Goal: Information Seeking & Learning: Compare options

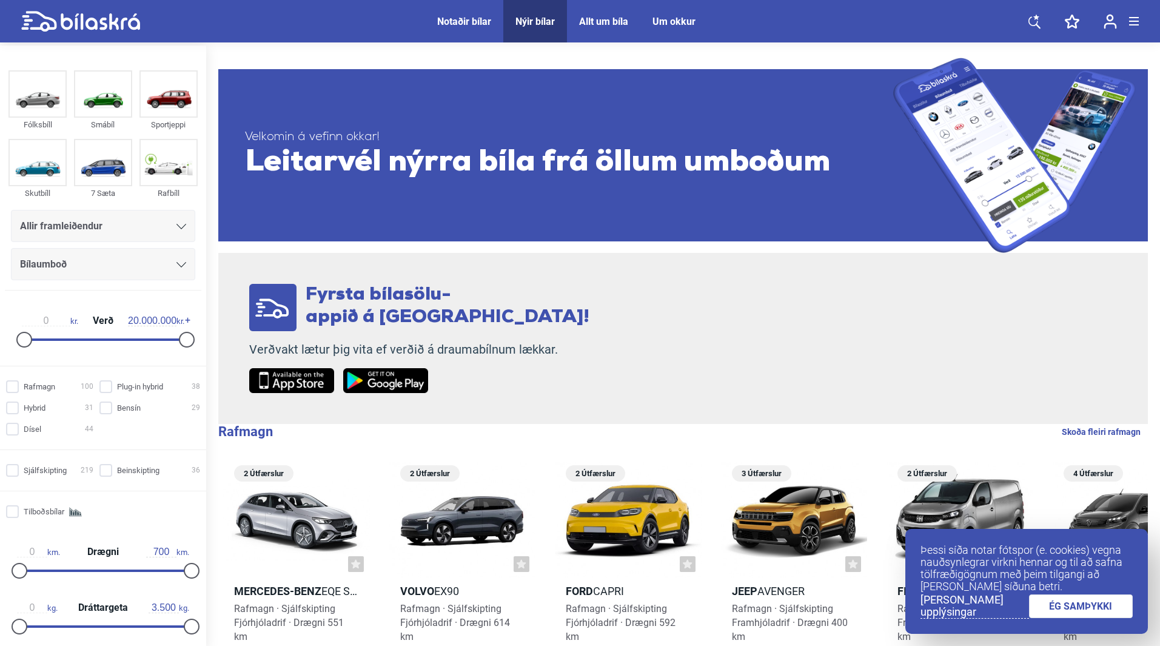
click at [181, 220] on div "Allir framleiðendur" at bounding box center [103, 226] width 166 height 17
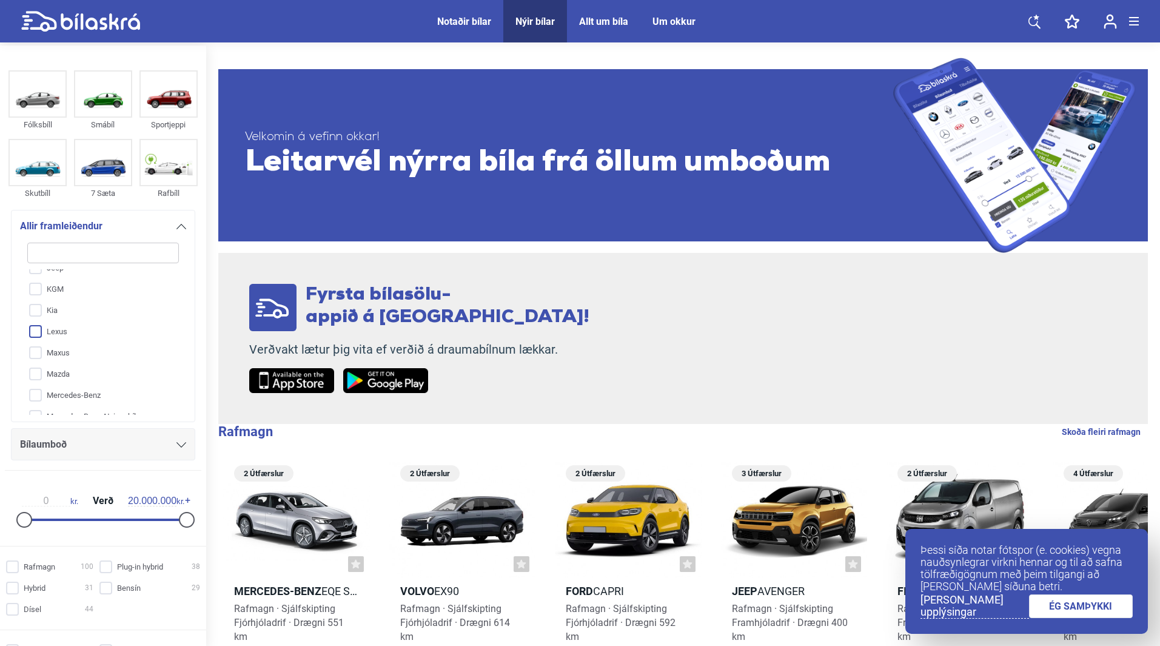
scroll to position [121, 0]
click at [55, 282] on input "Ford" at bounding box center [95, 286] width 153 height 21
checkbox input "true"
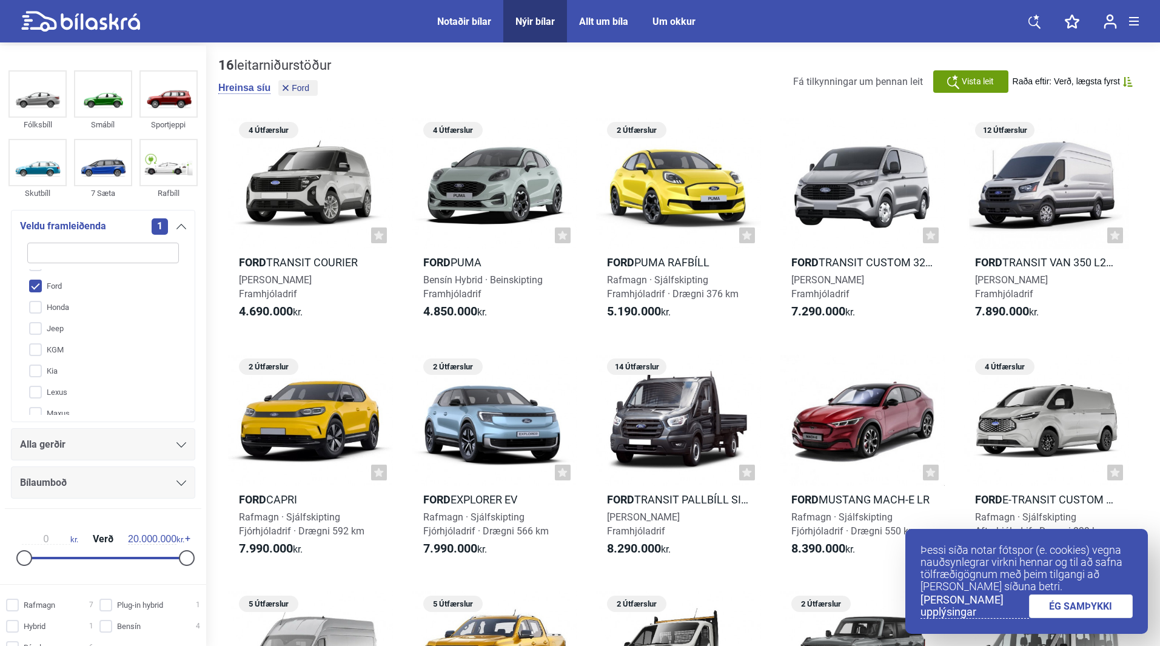
click at [178, 225] on icon at bounding box center [181, 226] width 10 height 5
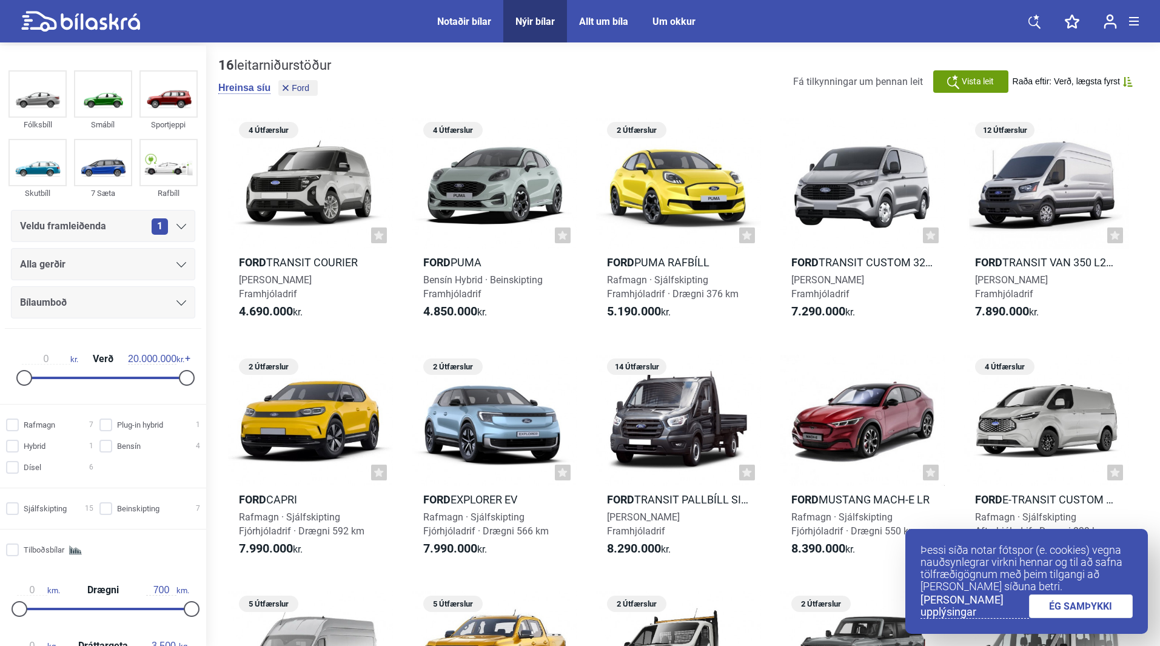
click at [170, 261] on div "Alla gerðir" at bounding box center [103, 264] width 166 height 17
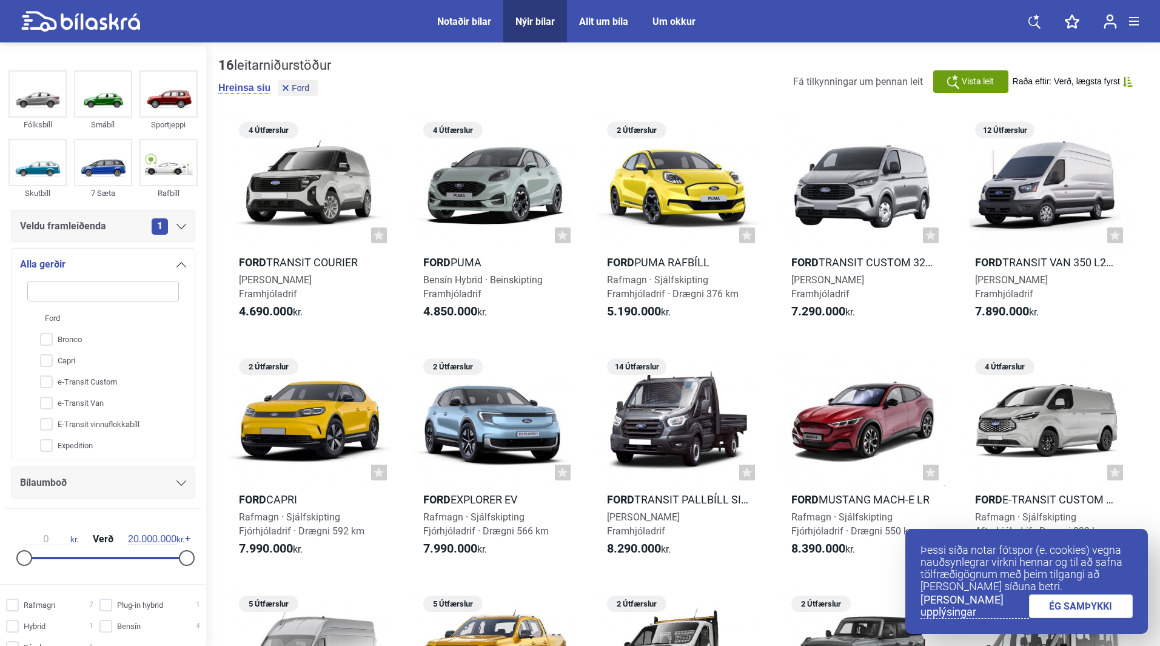
click at [176, 265] on icon at bounding box center [181, 264] width 10 height 5
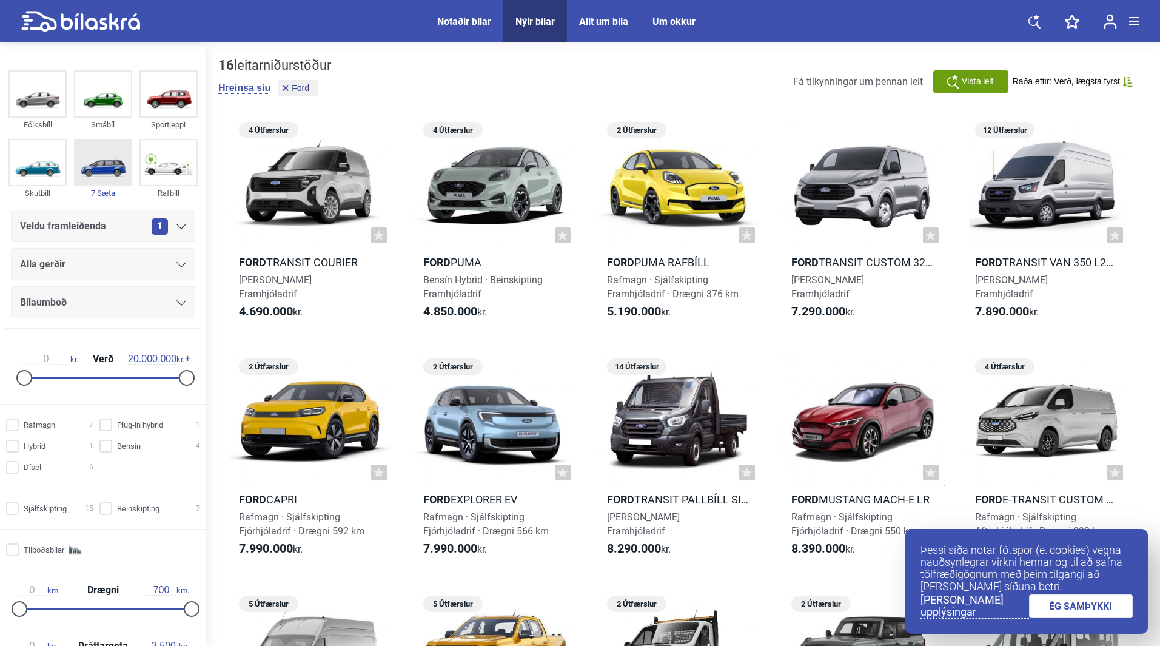
click at [99, 170] on img at bounding box center [103, 162] width 56 height 45
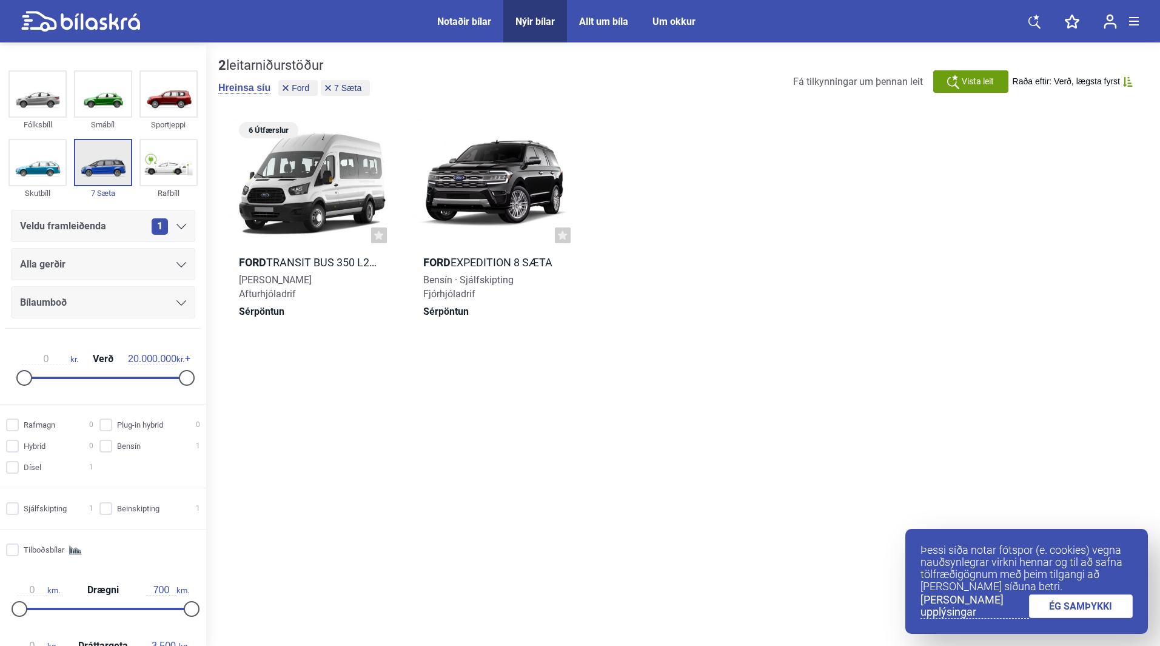
click at [94, 149] on img at bounding box center [103, 162] width 56 height 45
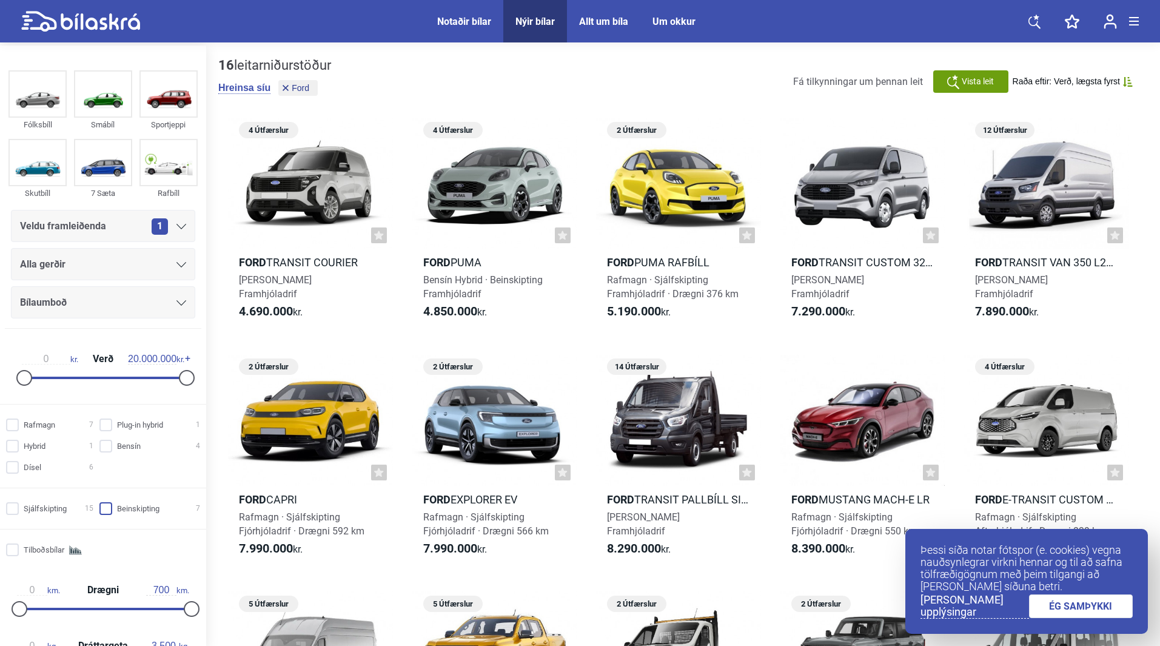
click at [101, 503] on input "Beinskipting 7" at bounding box center [151, 509] width 101 height 13
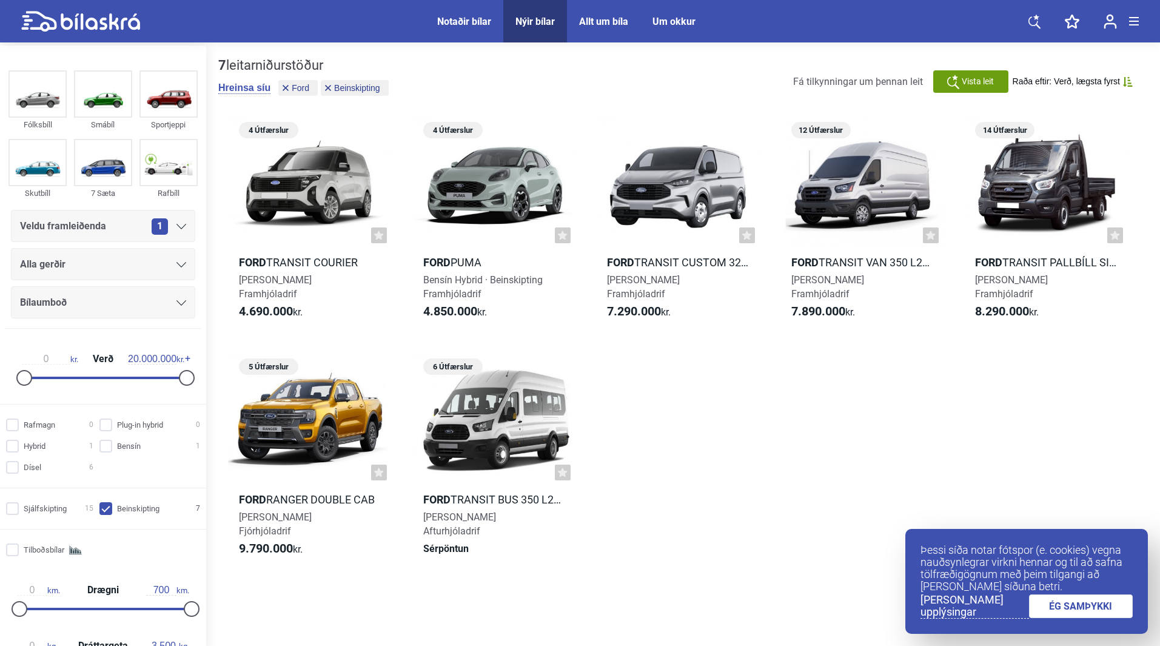
click at [101, 506] on input "Beinskipting 7" at bounding box center [151, 509] width 101 height 13
checkbox input "false"
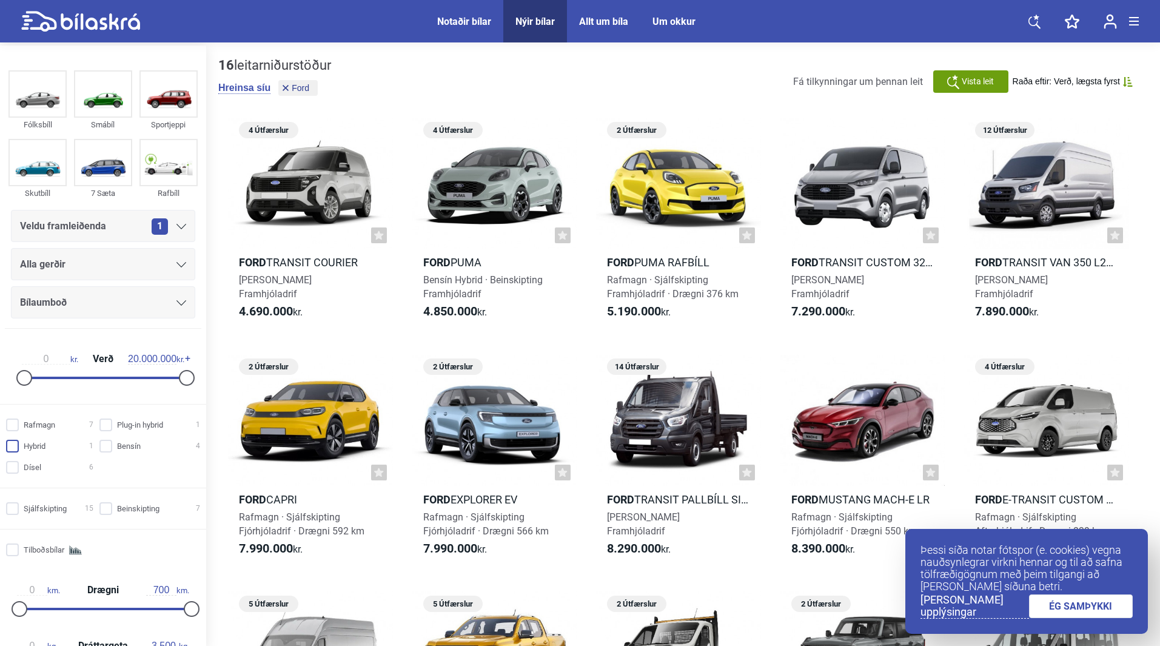
click at [10, 448] on input "Hybrid 1" at bounding box center [51, 446] width 87 height 13
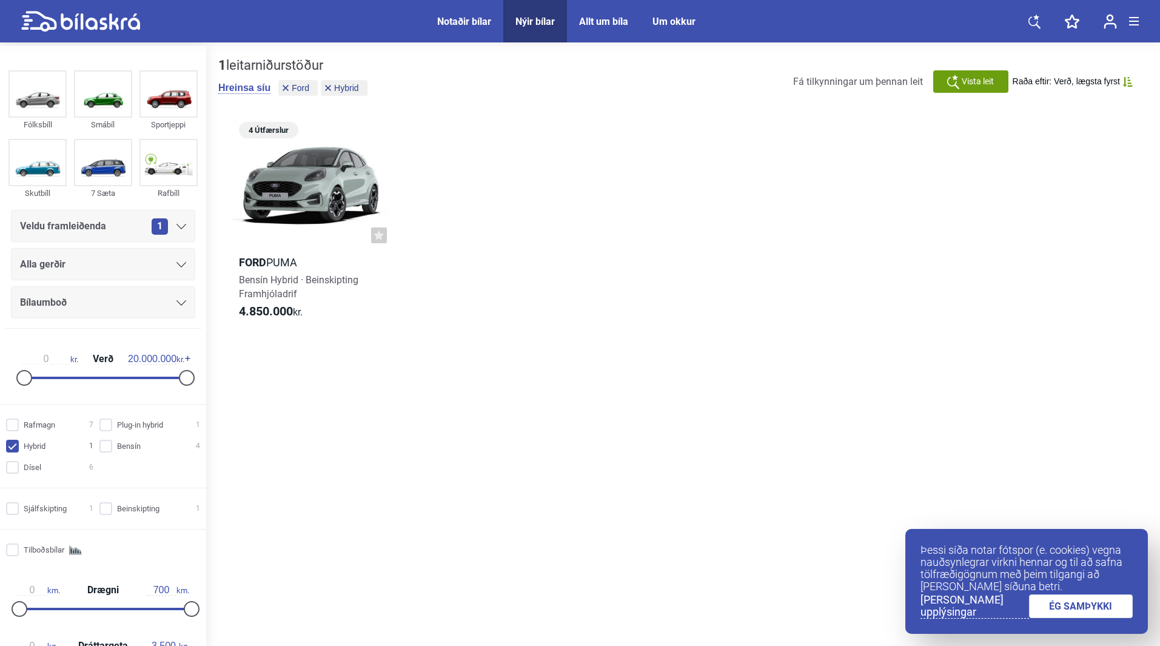
click at [10, 448] on input "Hybrid 1" at bounding box center [51, 446] width 87 height 13
checkbox input "false"
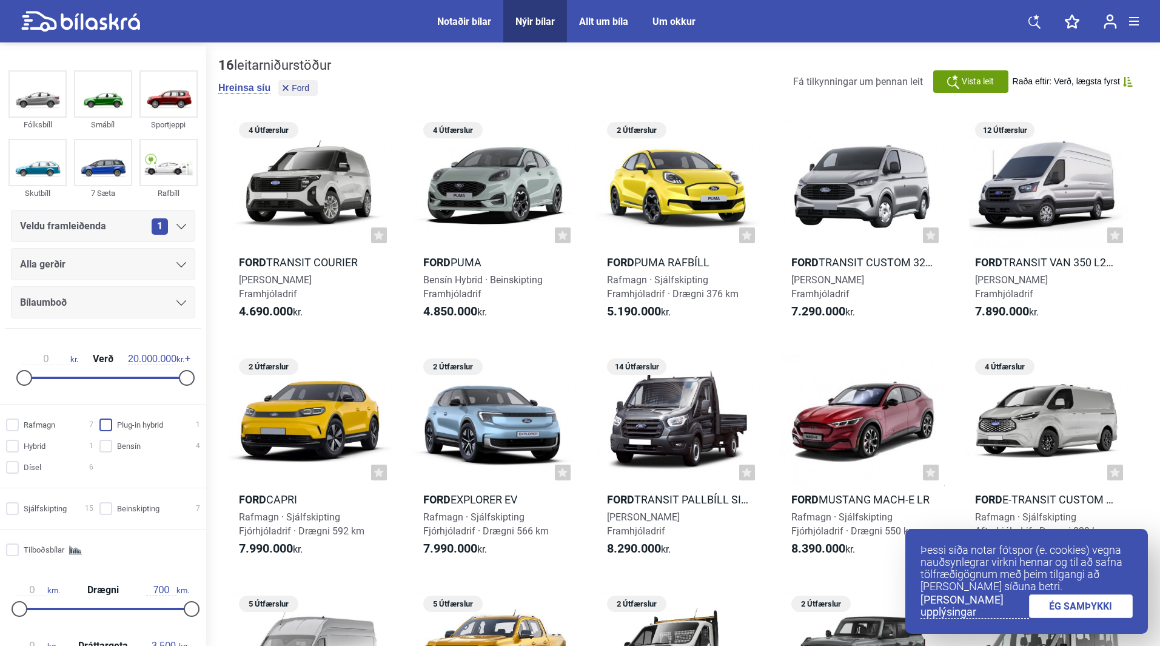
click at [102, 426] on input "Plug-in hybrid 1" at bounding box center [151, 425] width 101 height 13
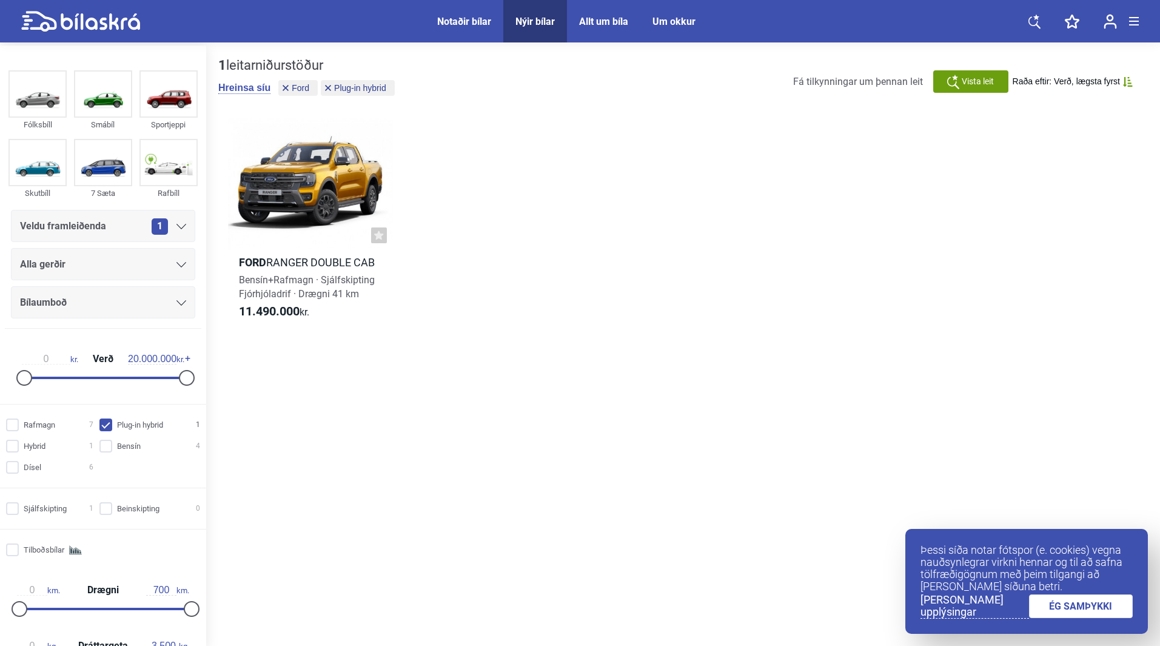
click at [101, 429] on input "Plug-in hybrid 1" at bounding box center [151, 425] width 101 height 13
checkbox input "false"
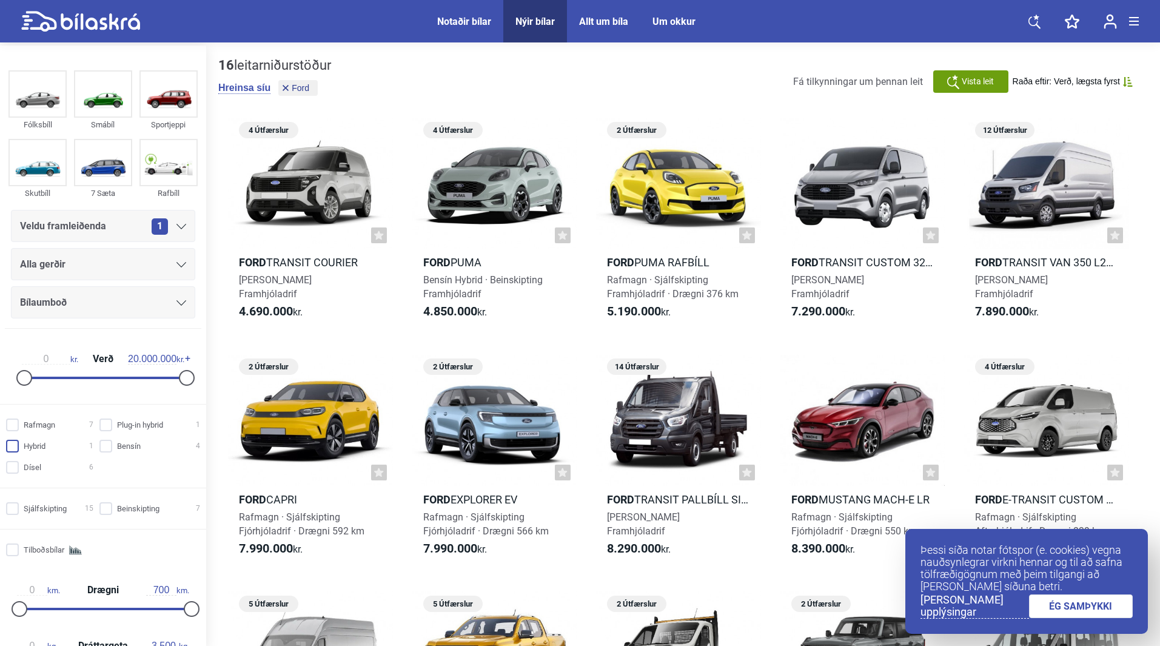
click at [13, 446] on input "Hybrid 1" at bounding box center [51, 446] width 87 height 13
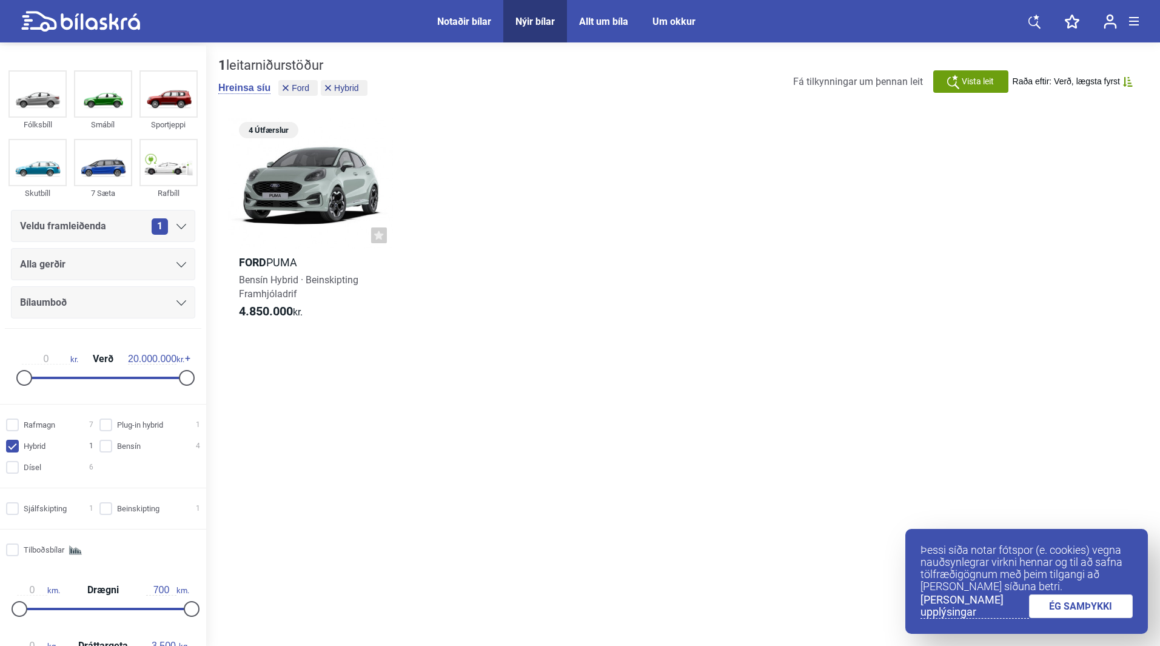
click at [14, 446] on input "Hybrid 1" at bounding box center [51, 446] width 87 height 13
checkbox input "false"
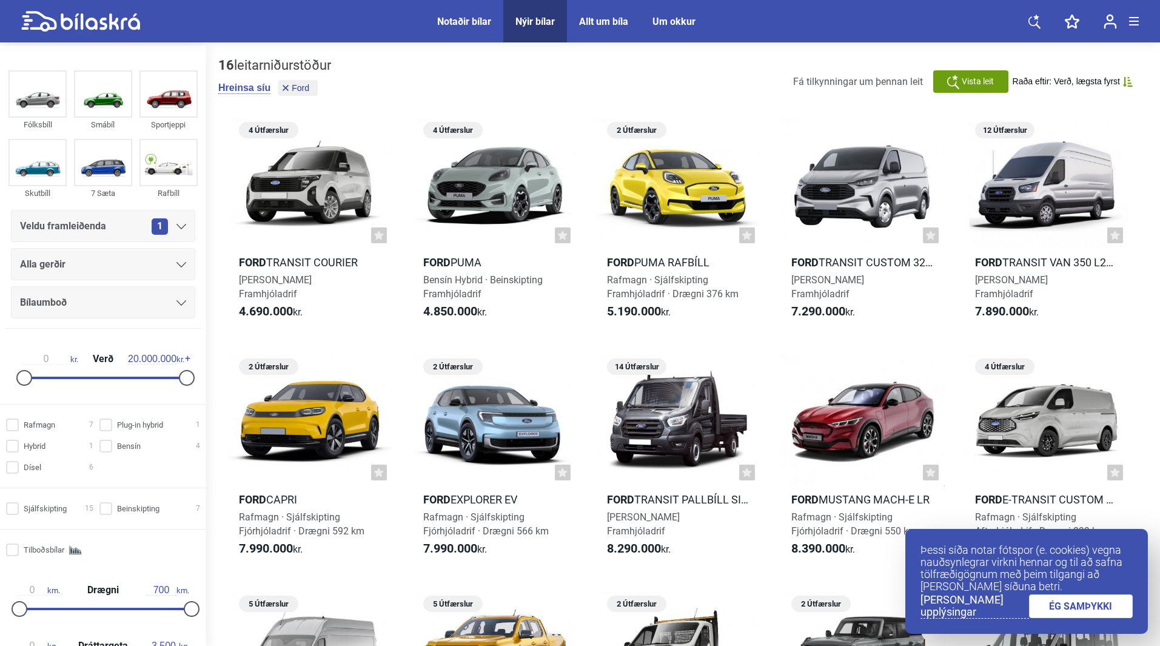
click at [1051, 603] on link "ÉG SAMÞYKKI" at bounding box center [1081, 606] width 104 height 24
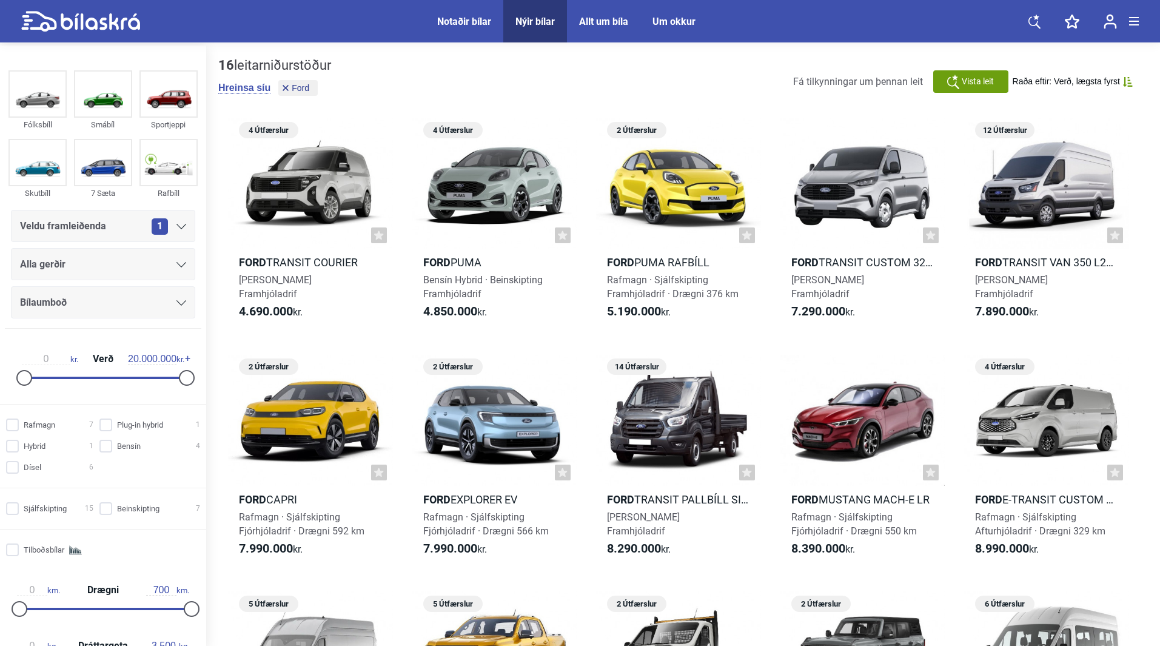
click at [458, 24] on div "Notaðir bílar" at bounding box center [464, 22] width 54 height 12
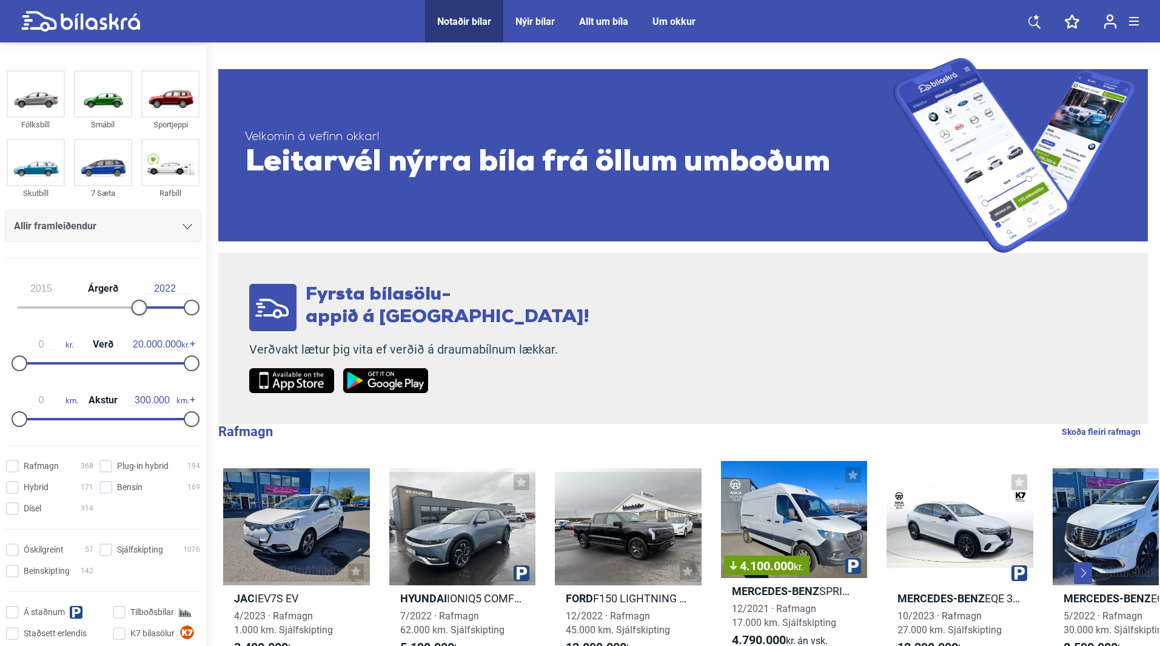
type input "2016"
drag, startPoint x: 15, startPoint y: 307, endPoint x: 136, endPoint y: 307, distance: 121.3
click at [139, 307] on div at bounding box center [147, 308] width 16 height 16
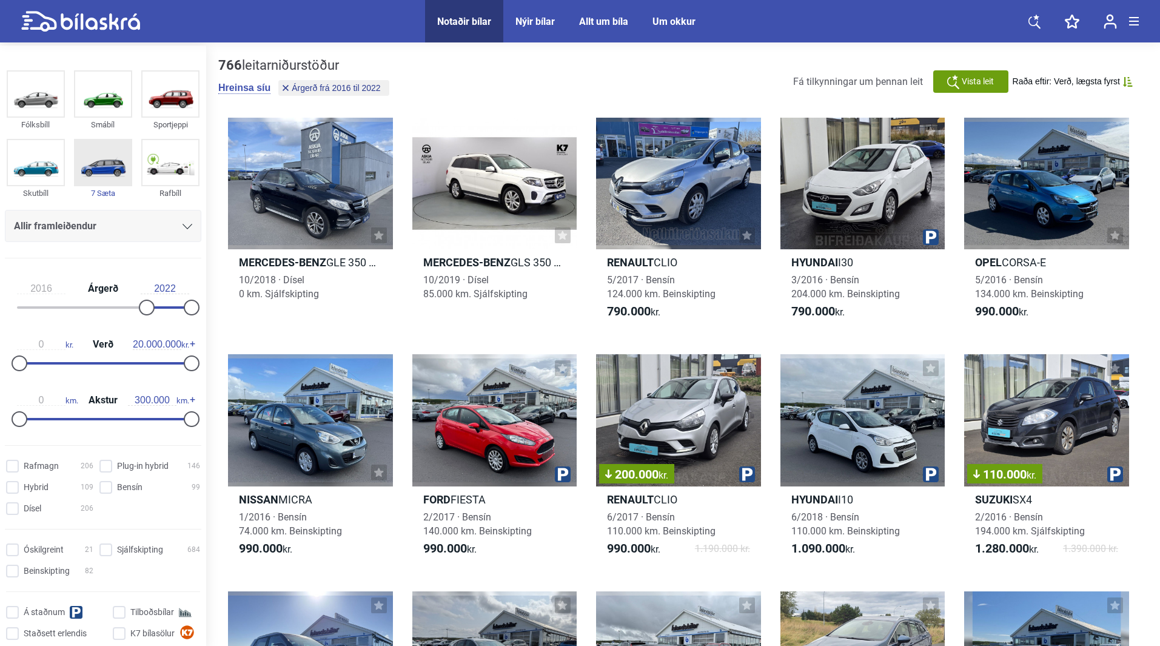
click at [105, 169] on img at bounding box center [103, 162] width 56 height 45
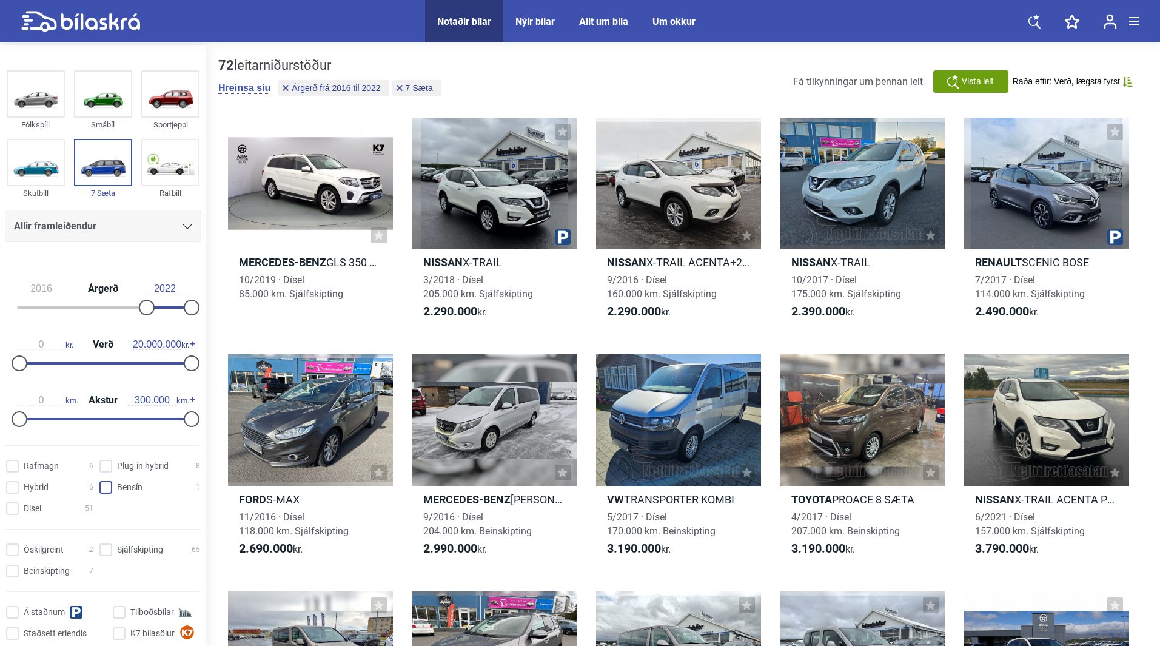
click at [99, 492] on span at bounding box center [105, 487] width 13 height 13
click at [101, 492] on input "Bensín 1" at bounding box center [151, 487] width 101 height 13
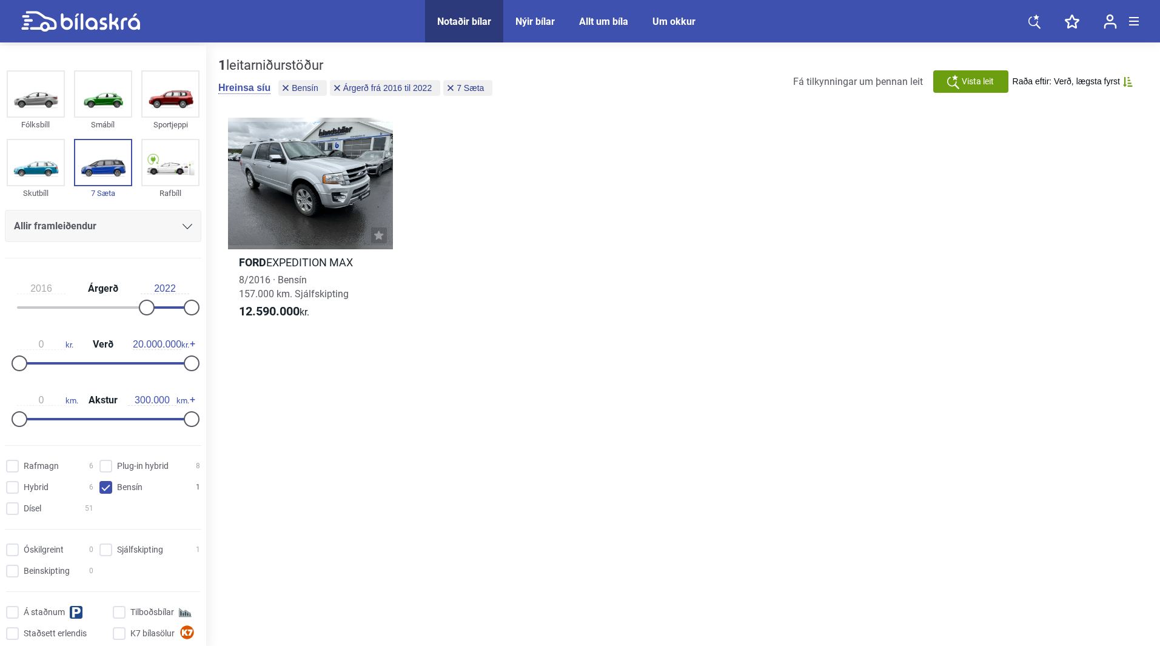
click at [104, 485] on input "Bensín 1" at bounding box center [151, 487] width 101 height 13
checkbox input "false"
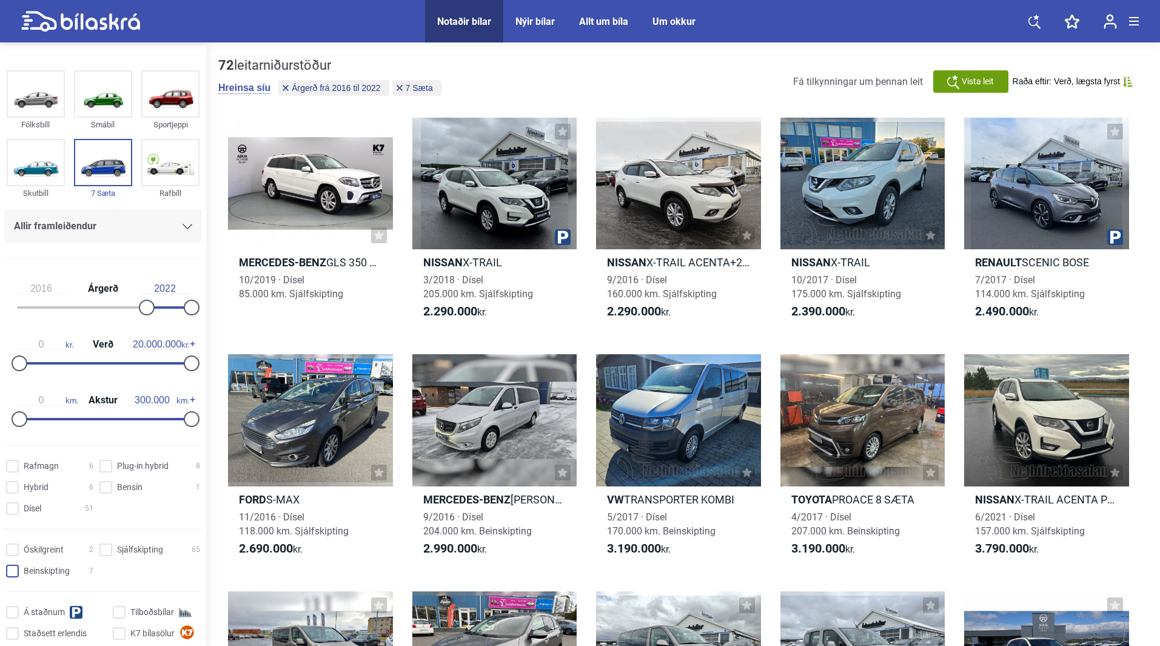
click at [13, 568] on input "Beinskipting 7" at bounding box center [51, 571] width 87 height 13
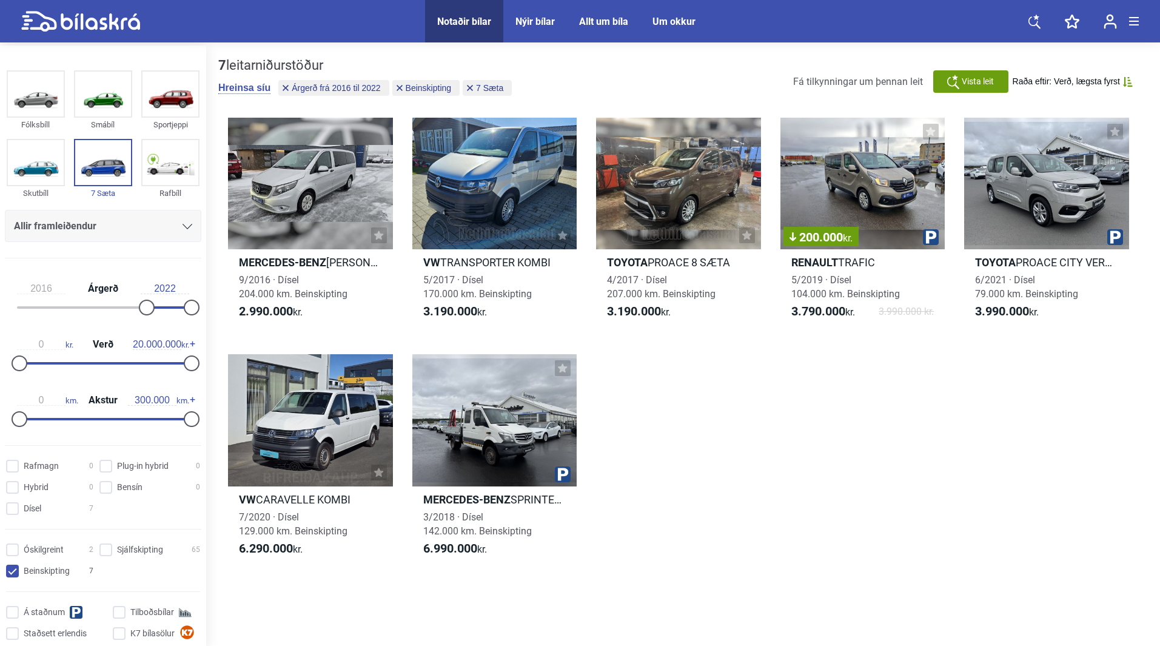
click at [8, 583] on div "Óskilgreint 2 Sjálfskipting 65 Beinskipting 7 Á staðnum Tilboðsbílar Staðsett e…" at bounding box center [103, 601] width 206 height 125
click at [18, 569] on input "Beinskipting 7" at bounding box center [51, 571] width 87 height 13
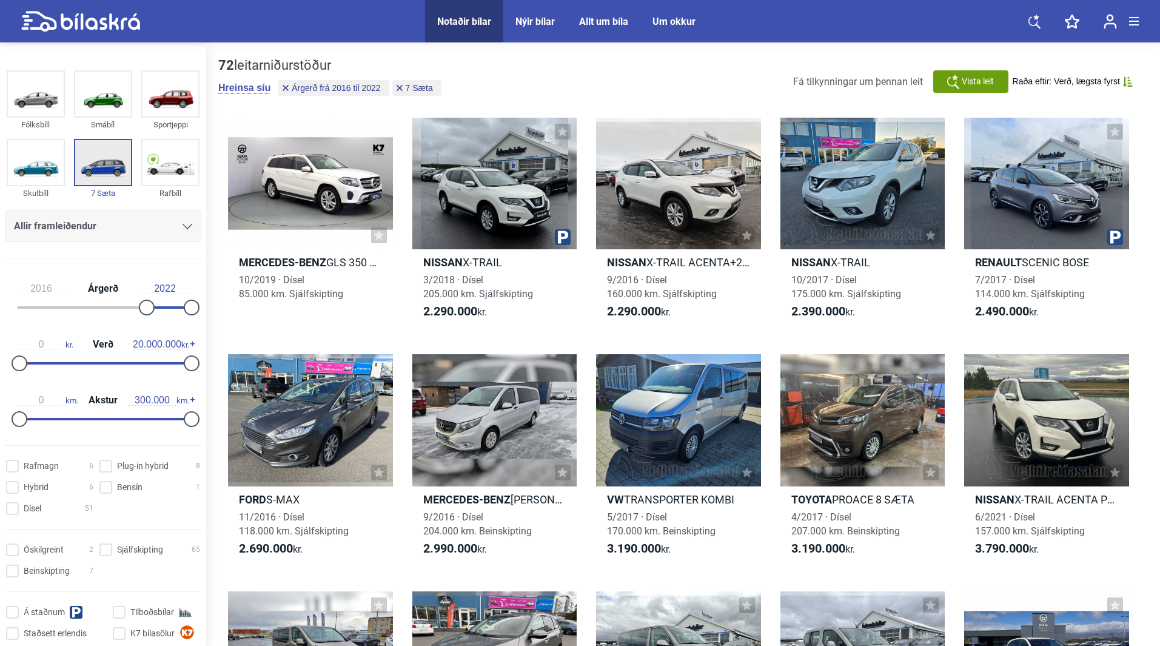
drag, startPoint x: 82, startPoint y: 159, endPoint x: 96, endPoint y: 196, distance: 39.0
click at [83, 159] on img at bounding box center [103, 162] width 56 height 45
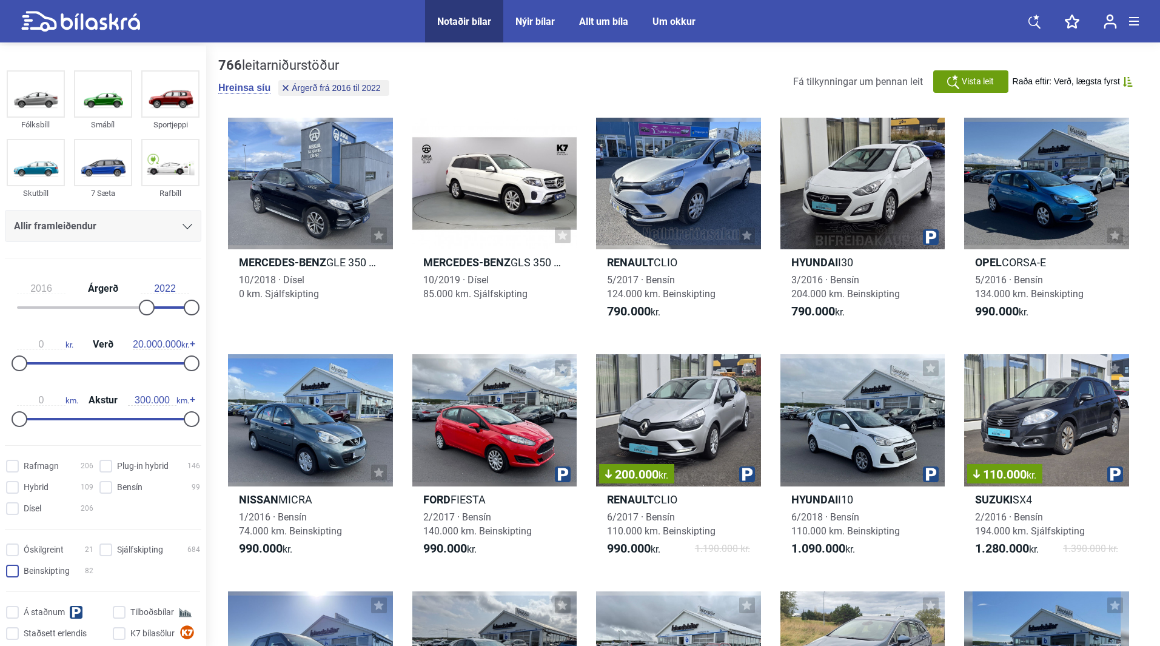
click at [10, 574] on input "Beinskipting 82" at bounding box center [51, 571] width 87 height 13
checkbox input "true"
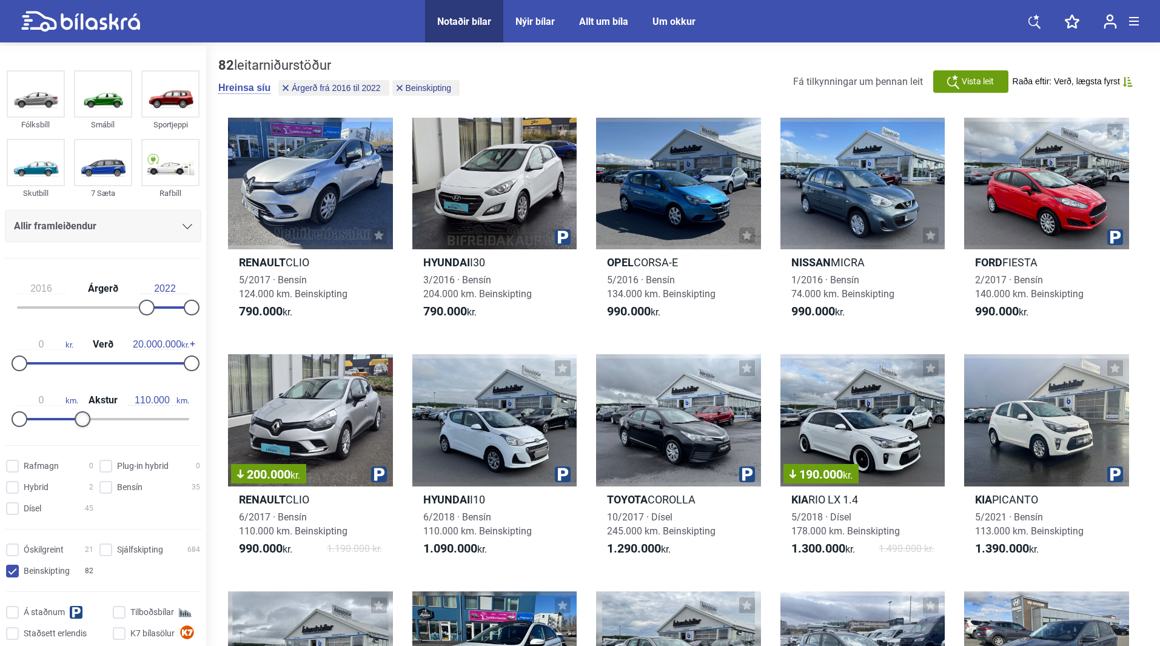
type input "100.000"
drag, startPoint x: 186, startPoint y: 418, endPoint x: 72, endPoint y: 430, distance: 114.6
click at [72, 430] on div "0 km. Akstur 100.000 km." at bounding box center [103, 408] width 196 height 56
